Goal: Information Seeking & Learning: Find specific page/section

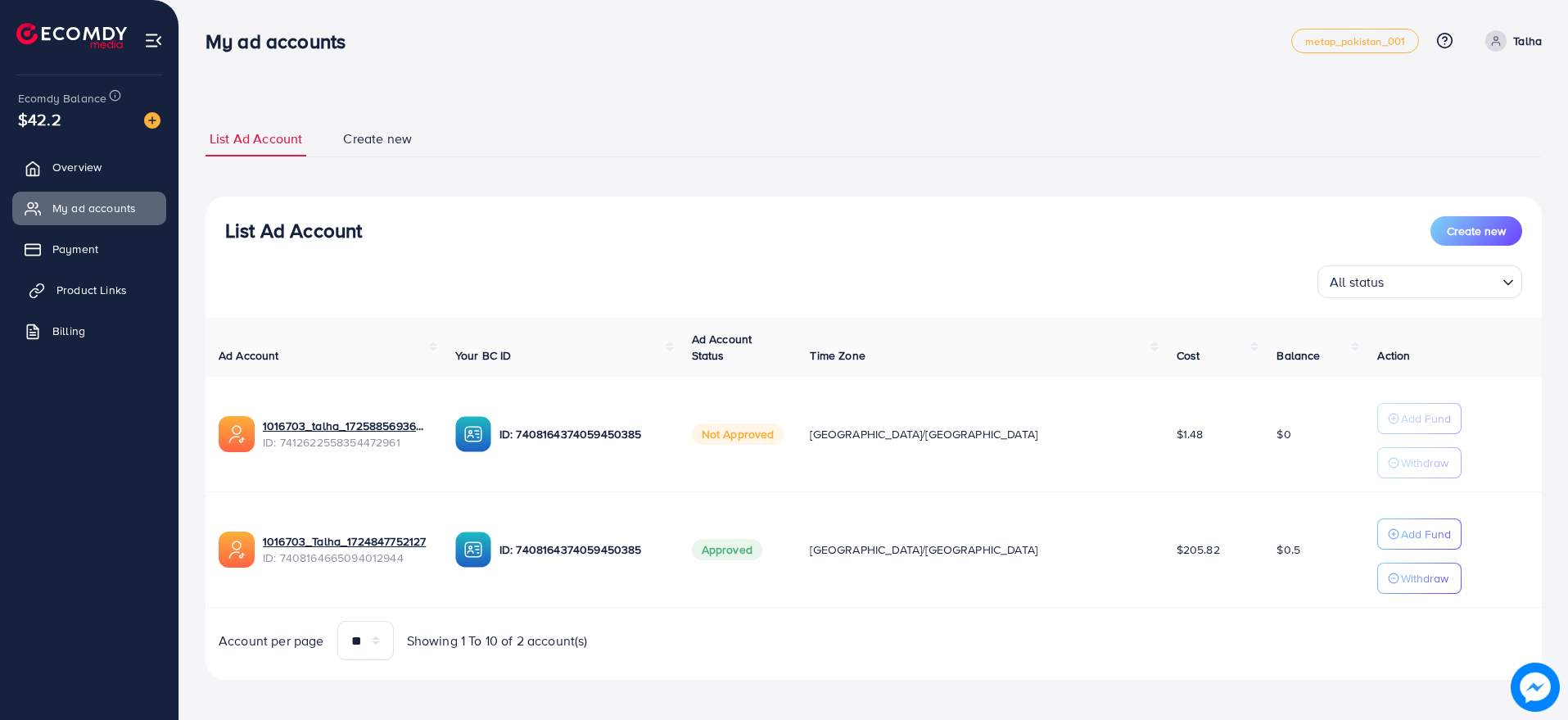
click at [103, 278] on link "Product Links" at bounding box center [89, 290] width 154 height 33
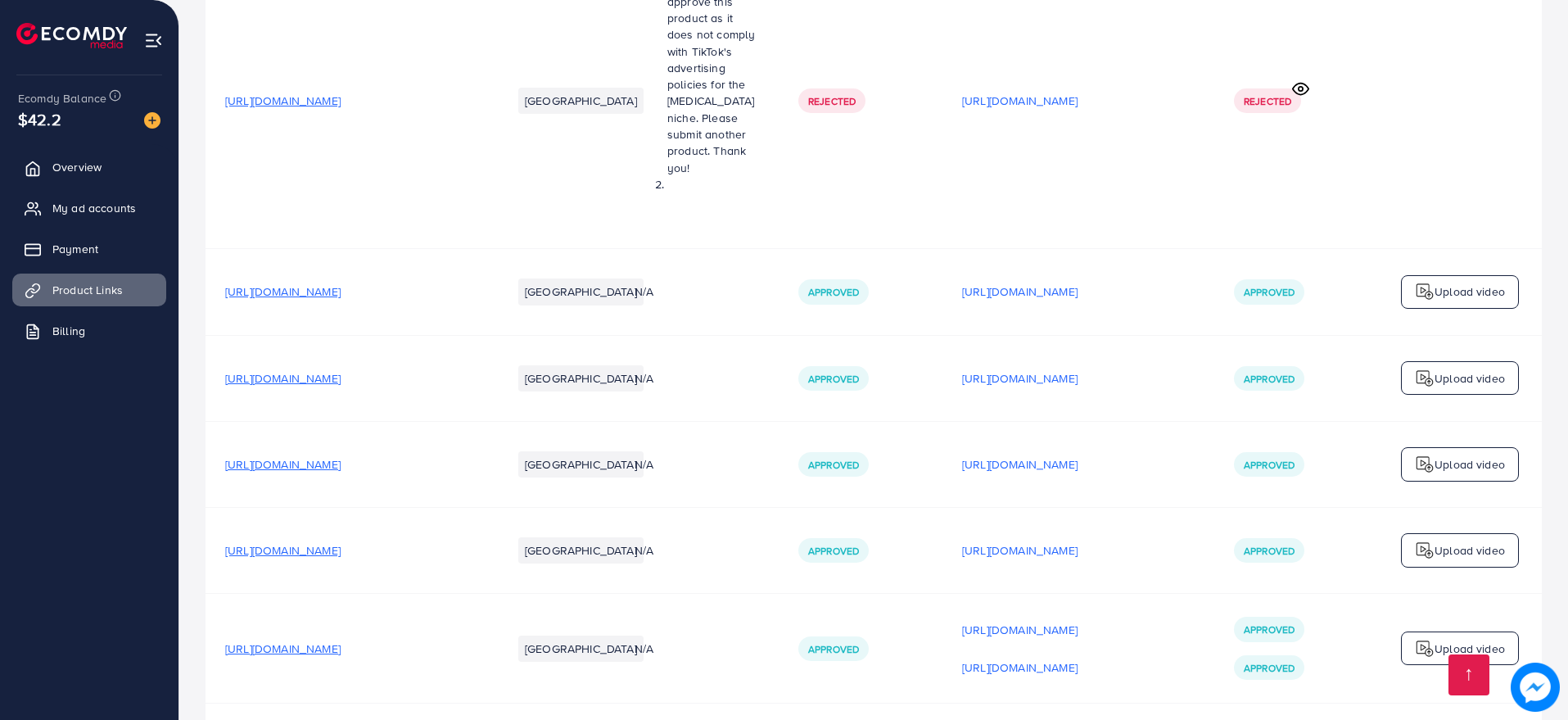
scroll to position [5724, 0]
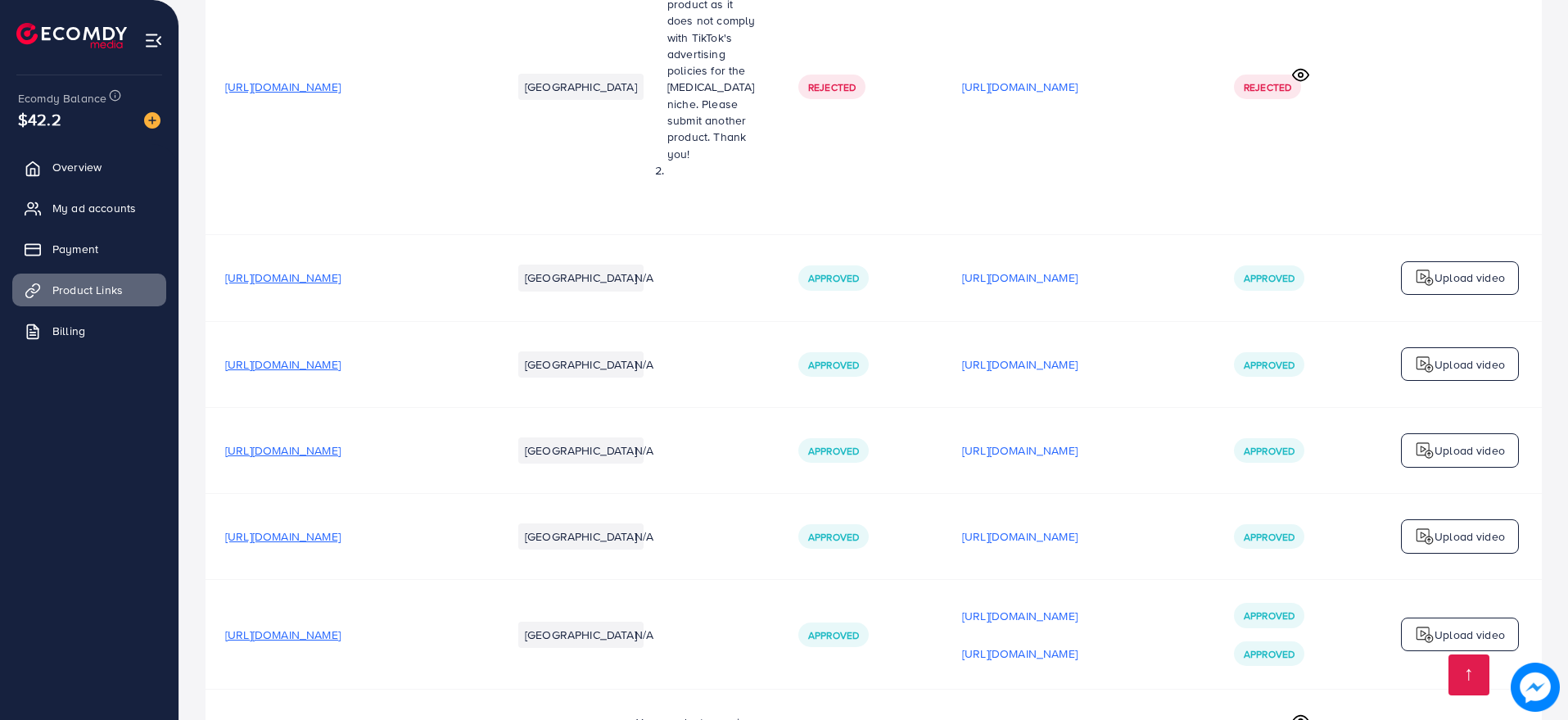
drag, startPoint x: 626, startPoint y: 466, endPoint x: 769, endPoint y: 513, distance: 150.5
drag, startPoint x: 818, startPoint y: 568, endPoint x: 611, endPoint y: 458, distance: 234.4
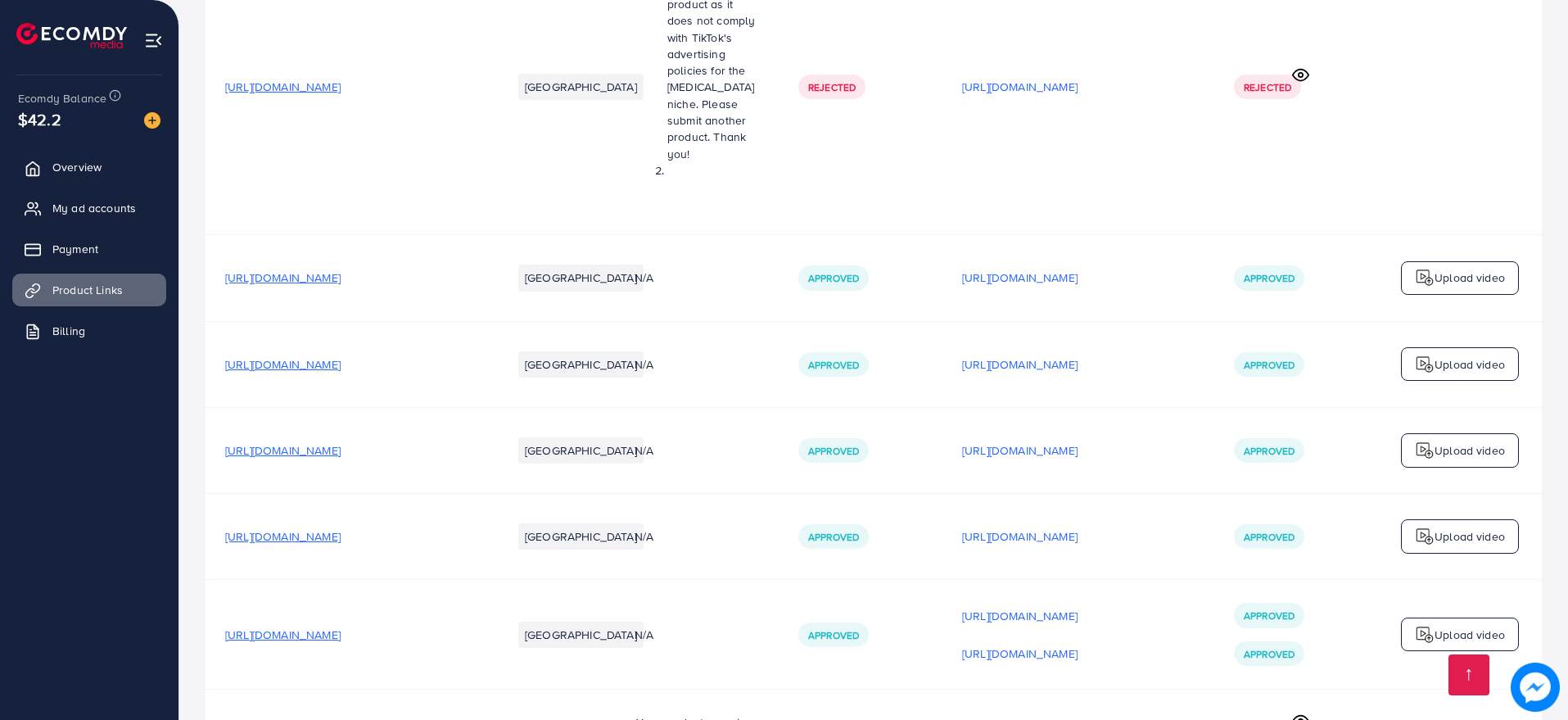
copy div "Please buy/sync your domain with your store. We don't support the domain ".[DOM…"
drag, startPoint x: 622, startPoint y: 466, endPoint x: 770, endPoint y: 509, distance: 154.1
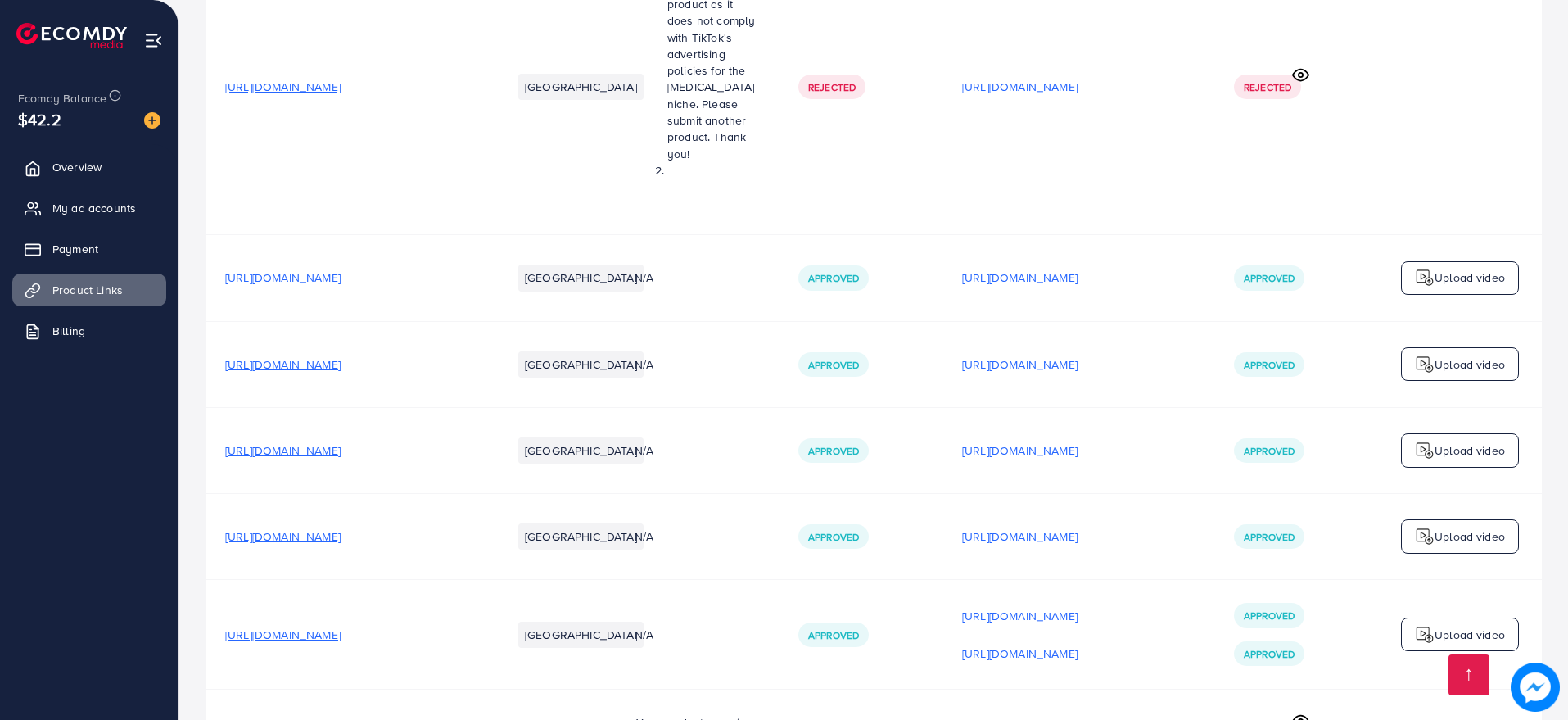
copy span "Please buy/sync your domain with your store. We don't support the domain ".[DOM…"
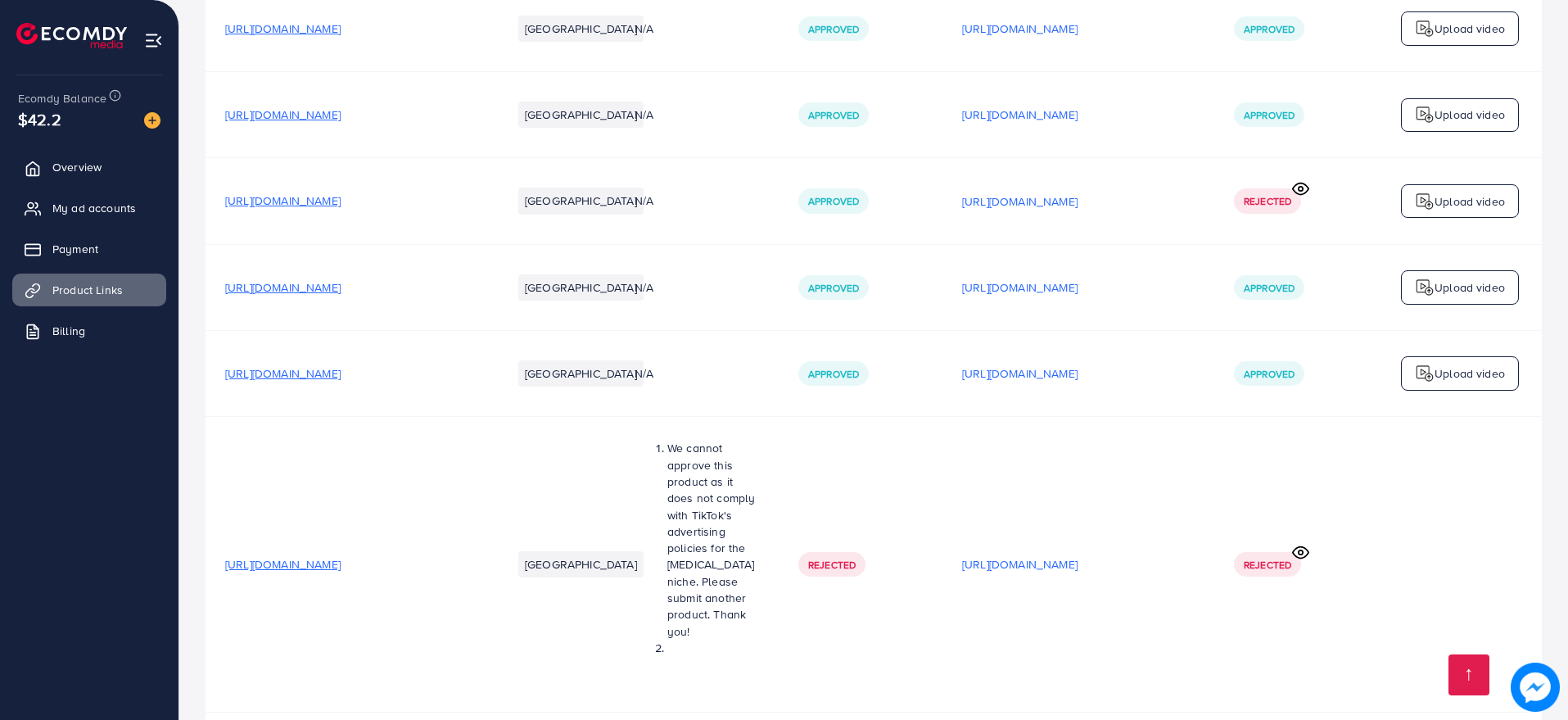
scroll to position [5212, 0]
